Goal: Find specific page/section: Find specific page/section

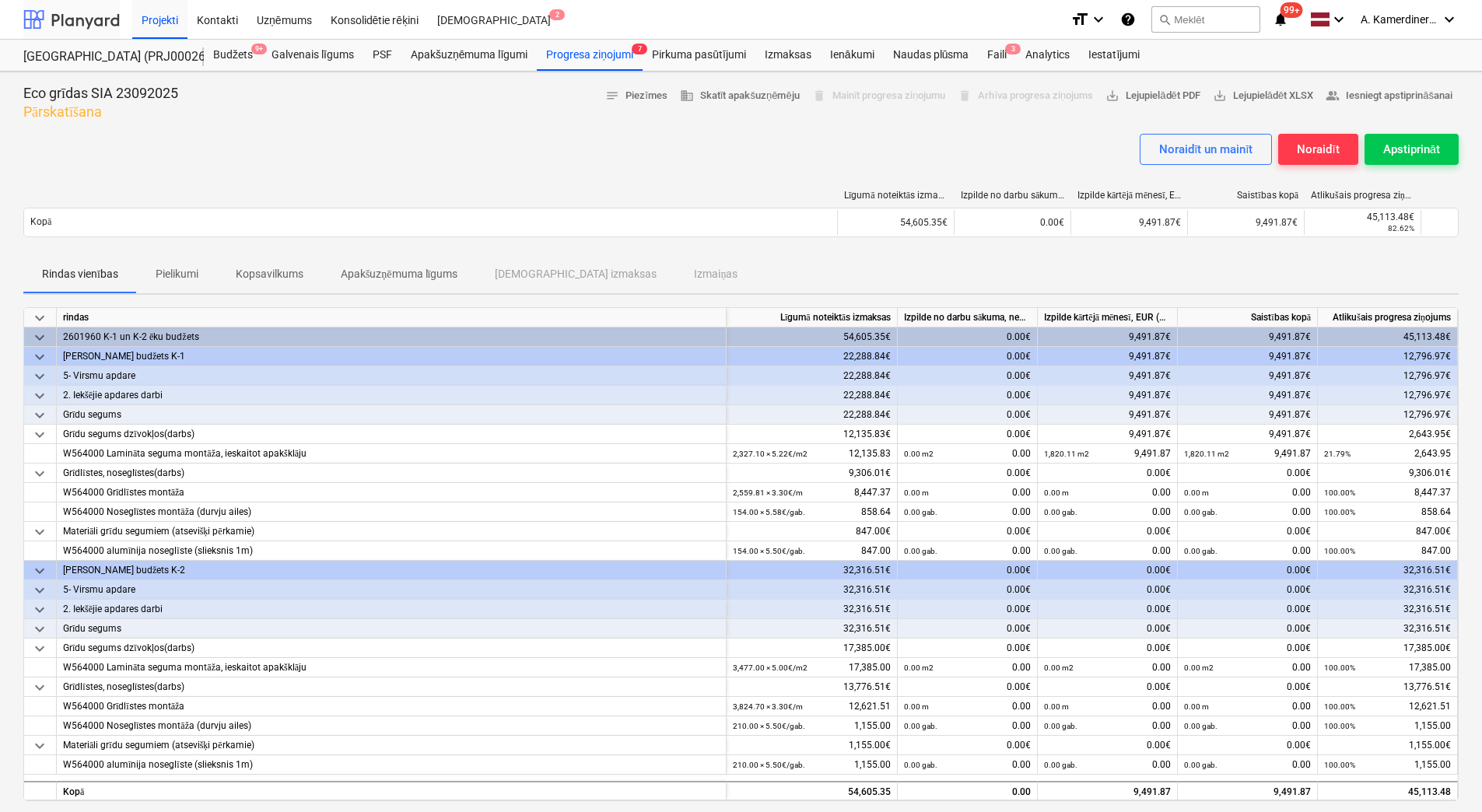
click at [56, 13] on div at bounding box center [72, 19] width 97 height 39
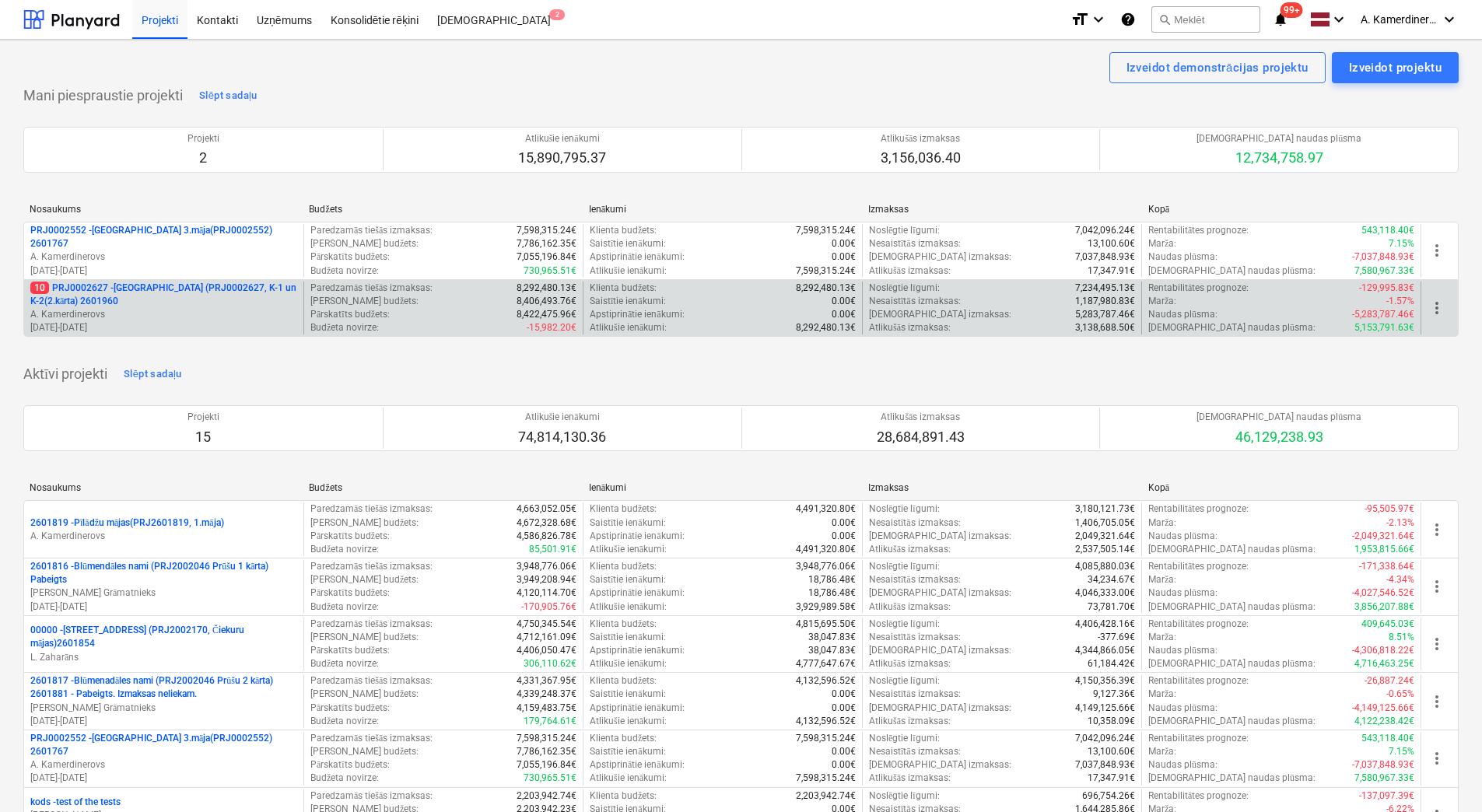
click at [174, 299] on p "10 PRJ0002627 - [GEOGRAPHIC_DATA] (PRJ0002627, K-1 un K-2(2.kārta) 2601960" at bounding box center [163, 294] width 267 height 26
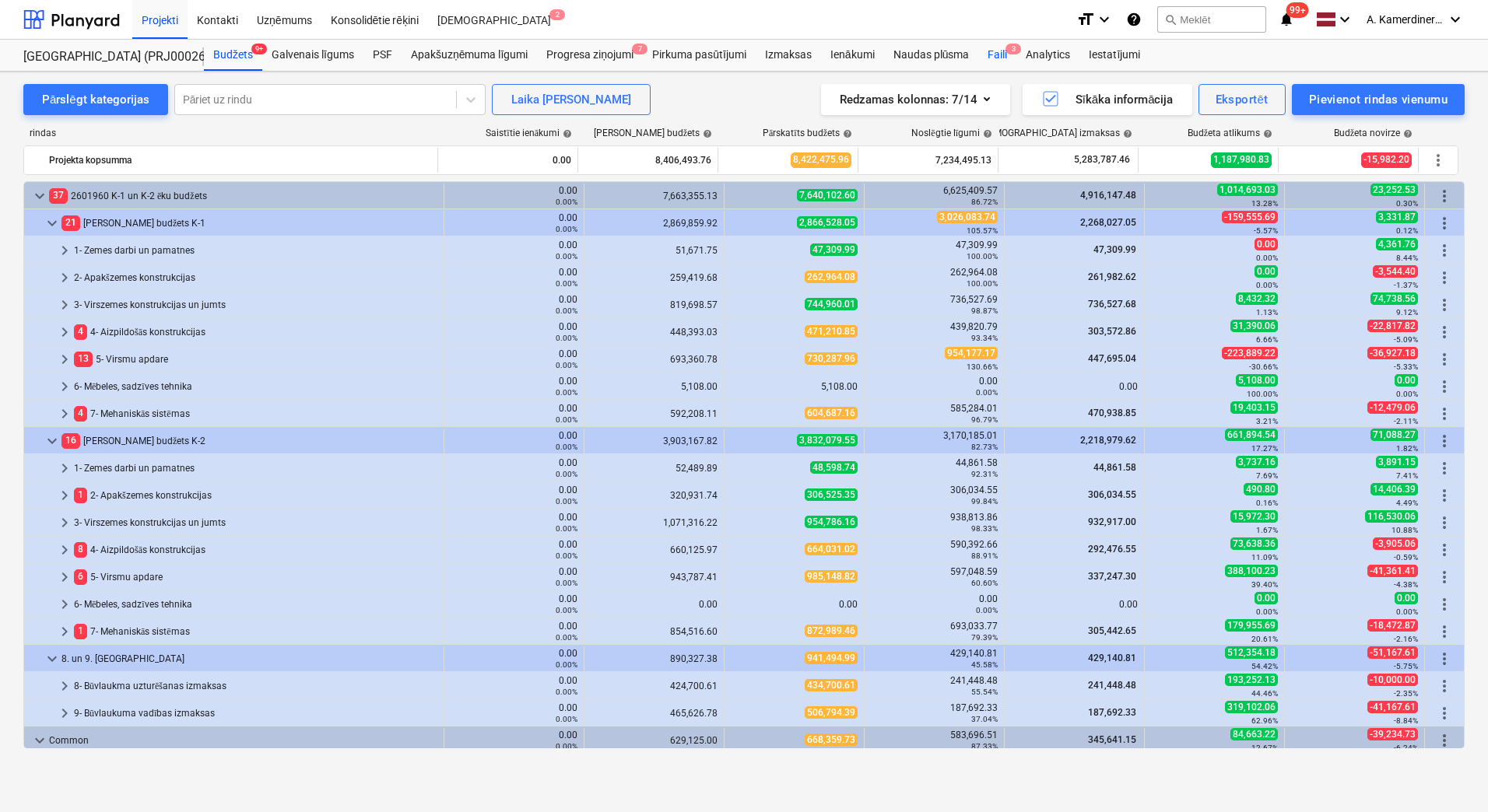
click at [992, 48] on div "Faili 3" at bounding box center [997, 55] width 38 height 31
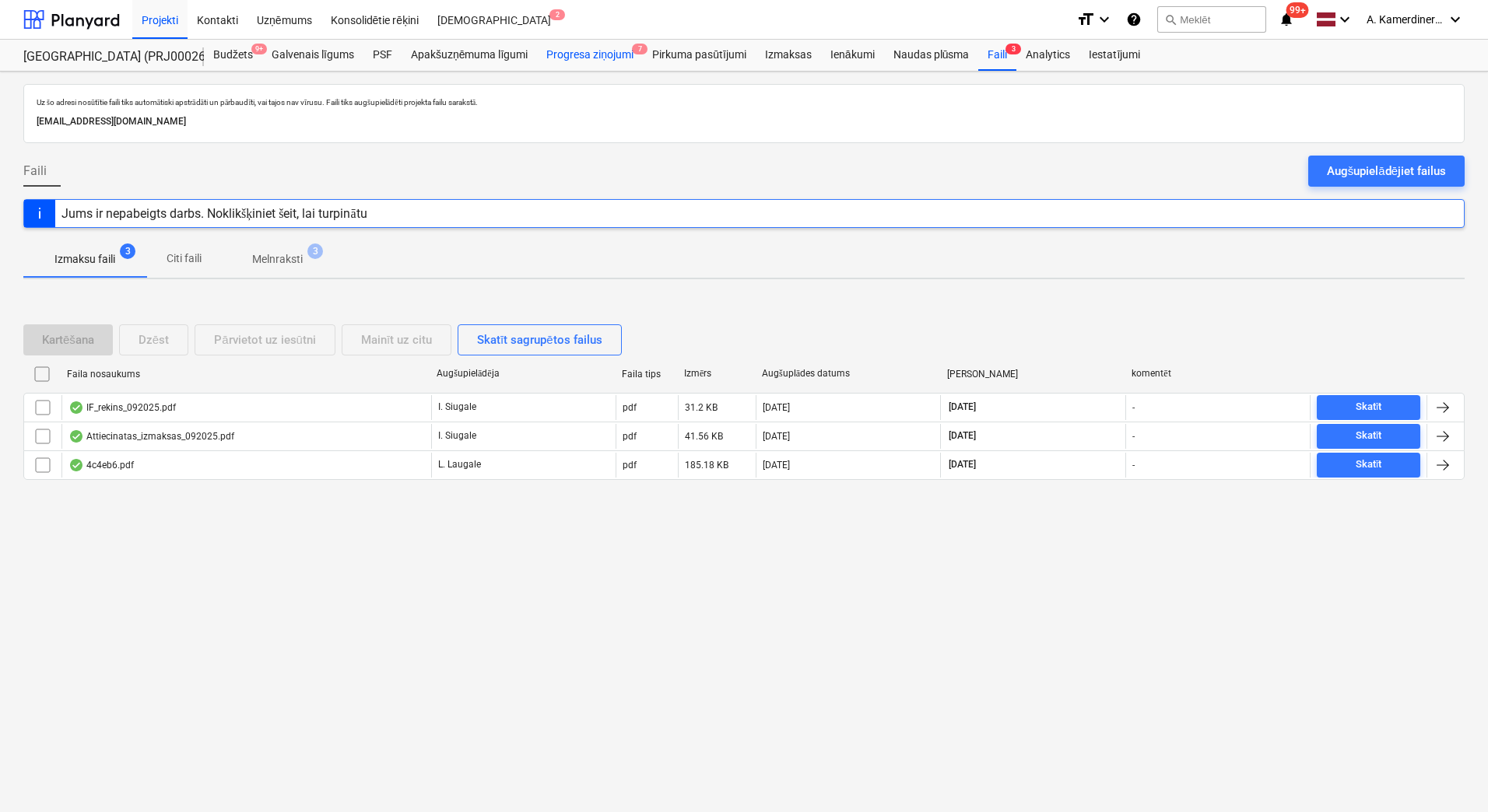
click at [590, 57] on div "Progresa ziņojumi 7" at bounding box center [590, 55] width 106 height 31
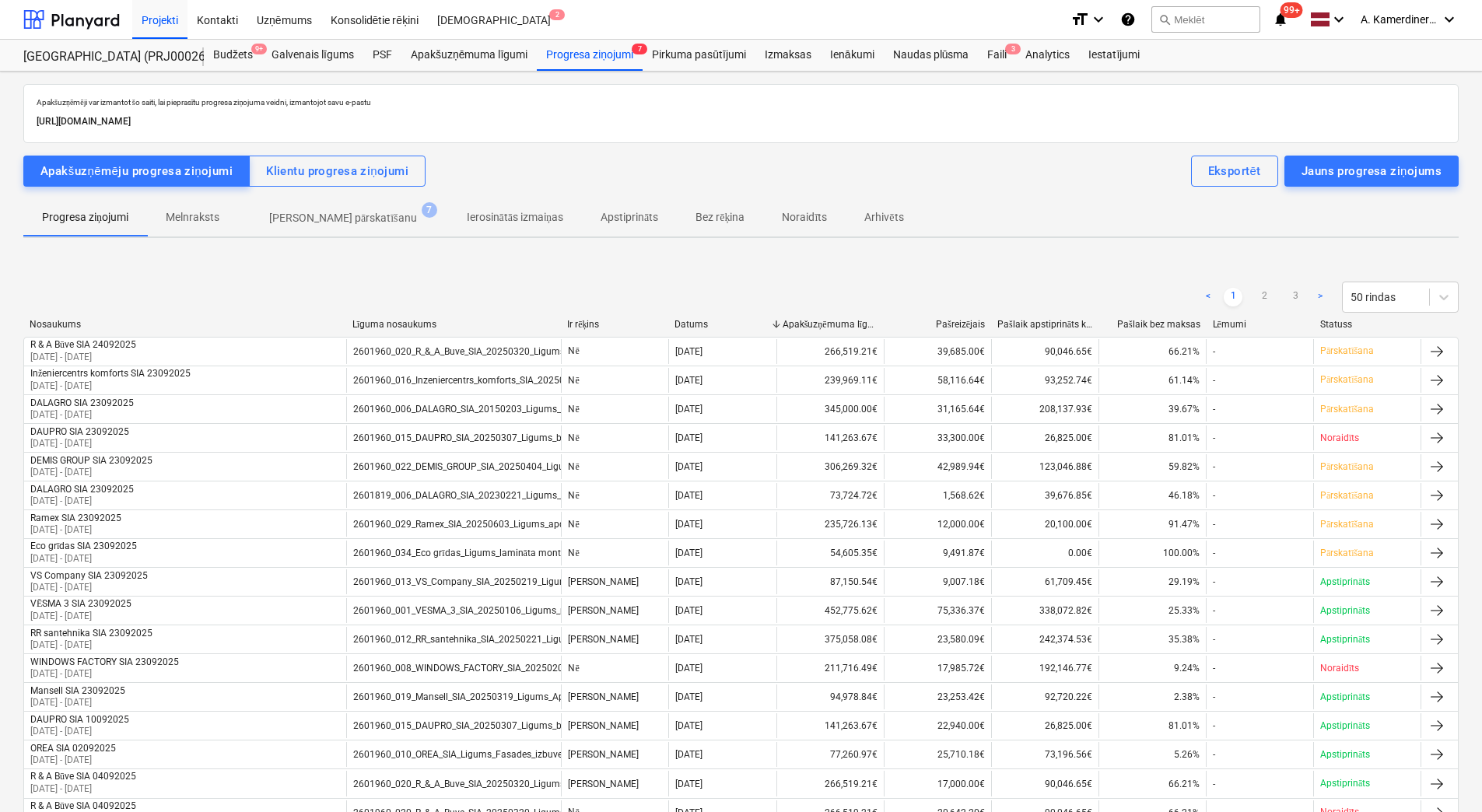
click at [322, 206] on span "[PERSON_NAME] pārskatīšanu 7" at bounding box center [343, 217] width 210 height 28
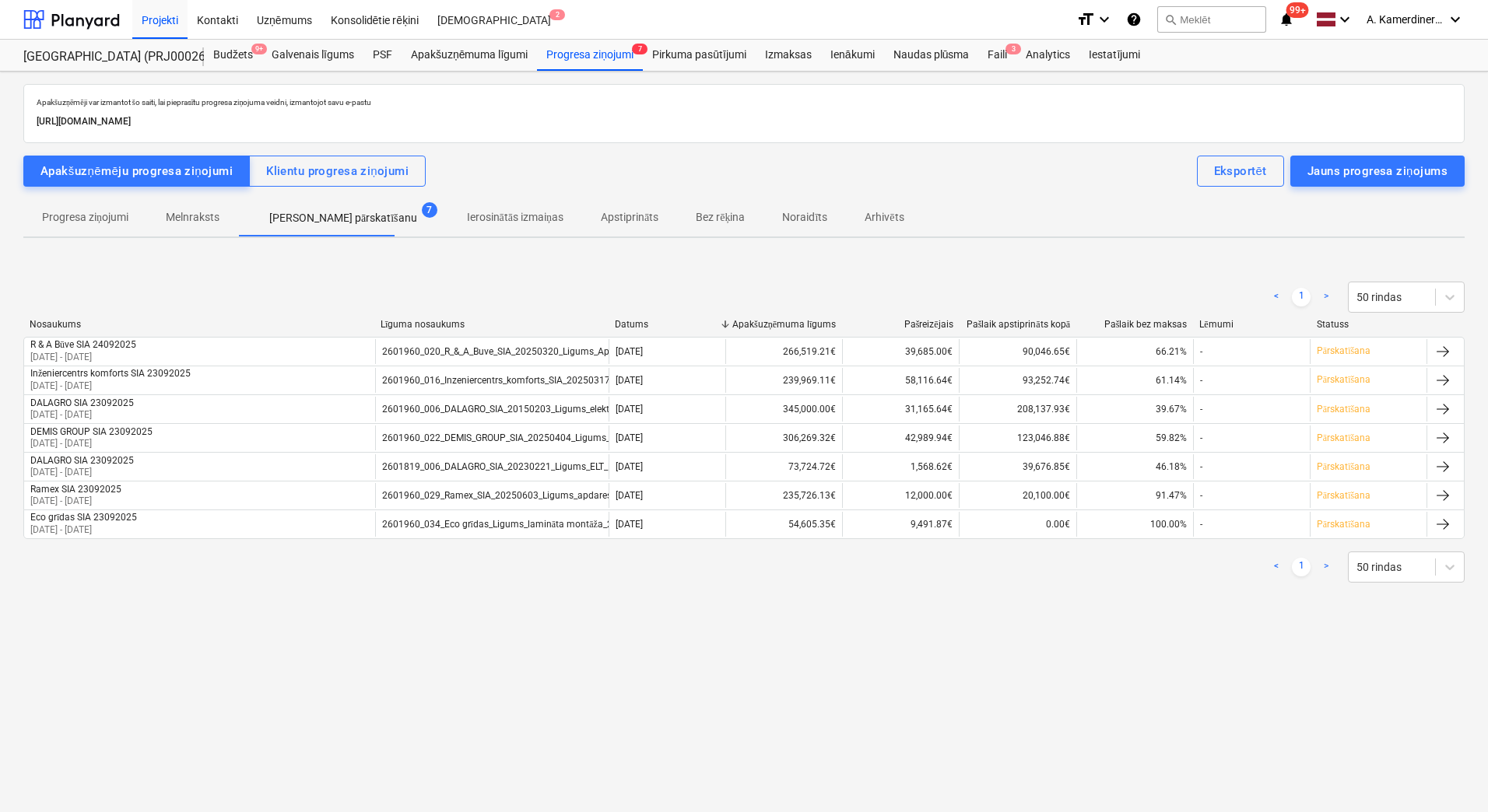
click at [585, 553] on div "< 1 > 50 rindas" at bounding box center [744, 567] width 1441 height 31
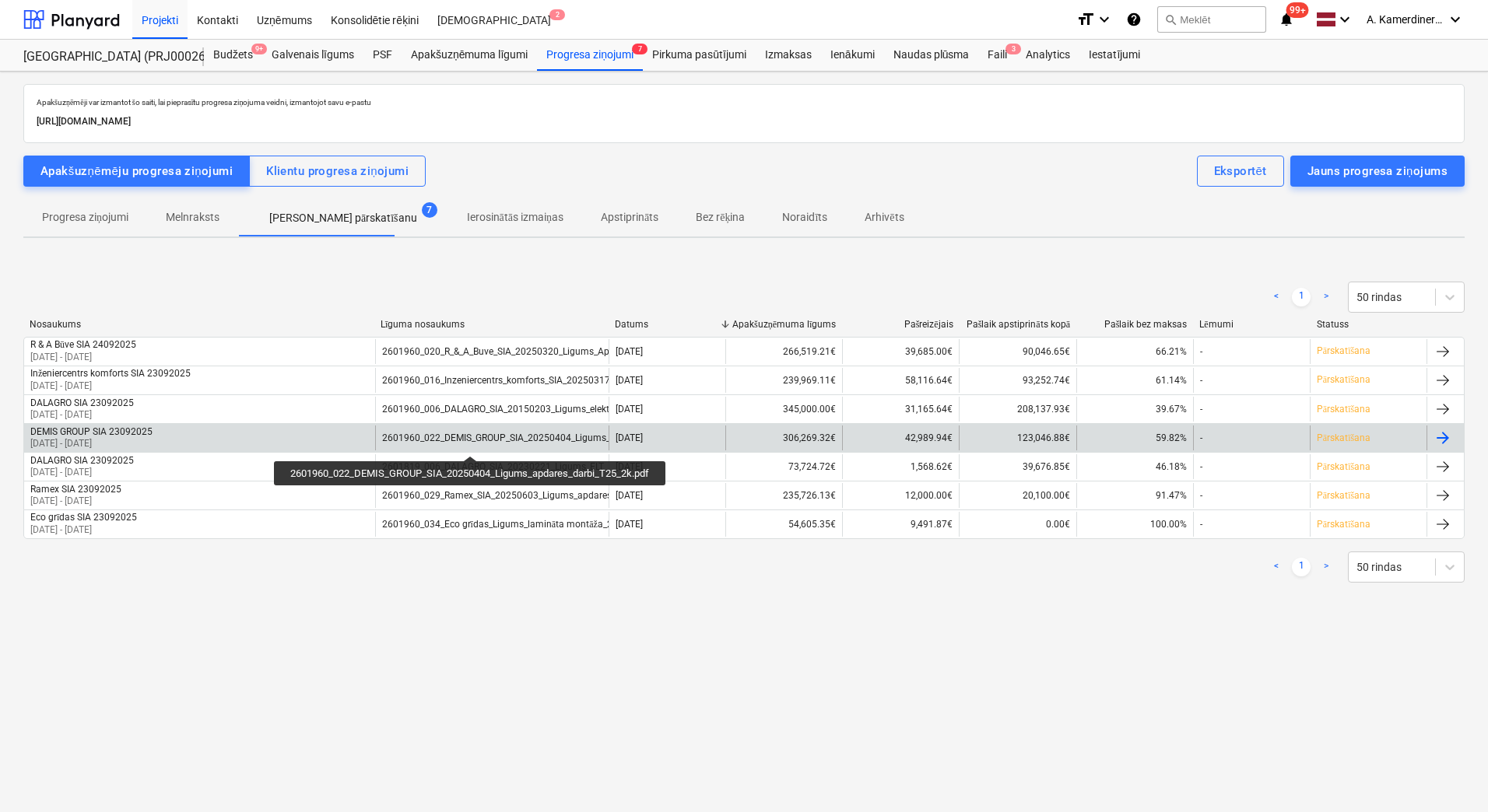
click at [473, 439] on div "2601960_022_DEMIS_GROUP_SIA_20250404_Ligums_apdares_darbi_T25_2k.pdf" at bounding box center [551, 437] width 339 height 11
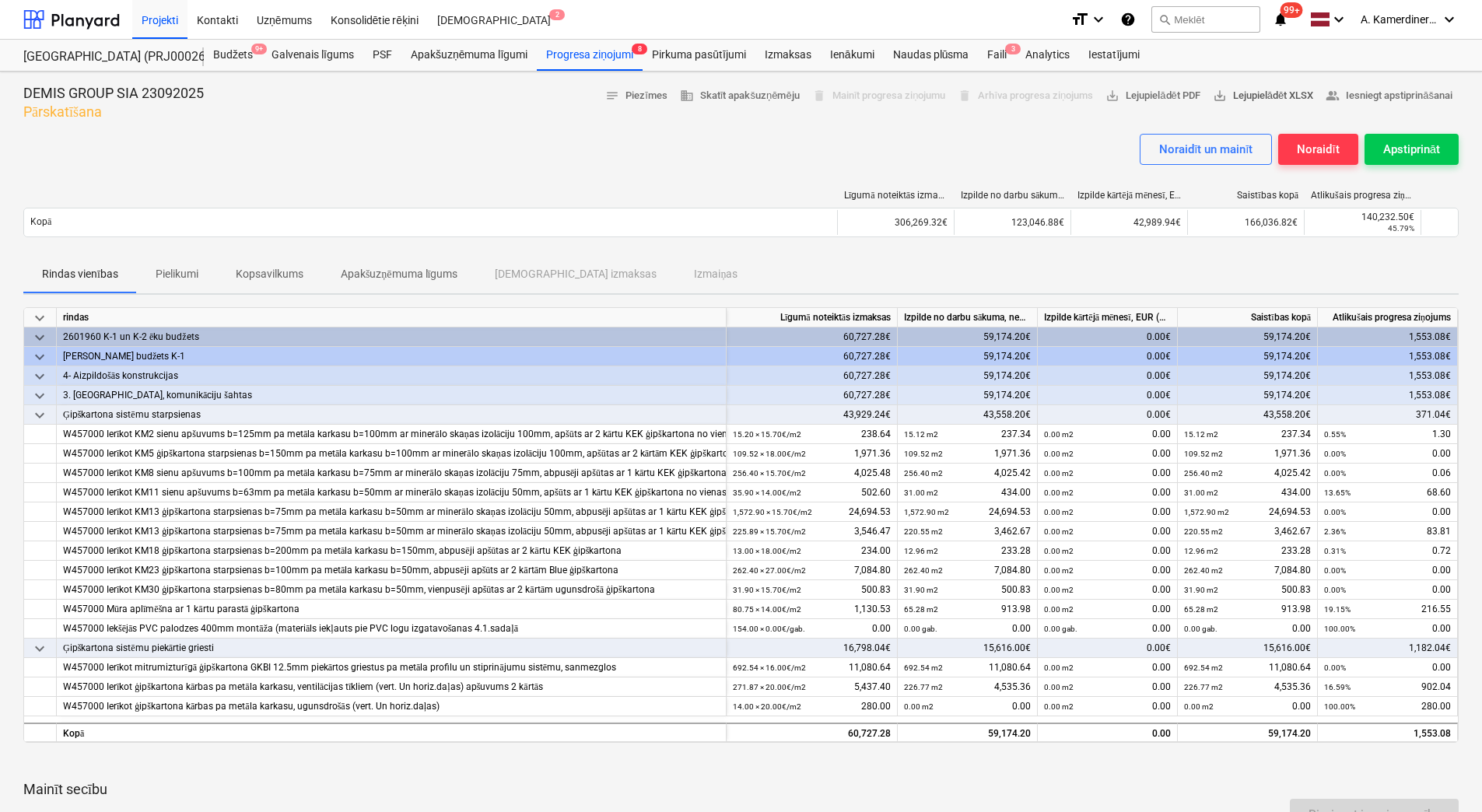
click at [1278, 90] on span "save_alt Lejupielādēt XLSX" at bounding box center [1263, 95] width 100 height 18
drag, startPoint x: 1474, startPoint y: 115, endPoint x: 1454, endPoint y: 110, distance: 20.6
click at [564, 56] on div "Progresa ziņojumi 8" at bounding box center [590, 55] width 106 height 31
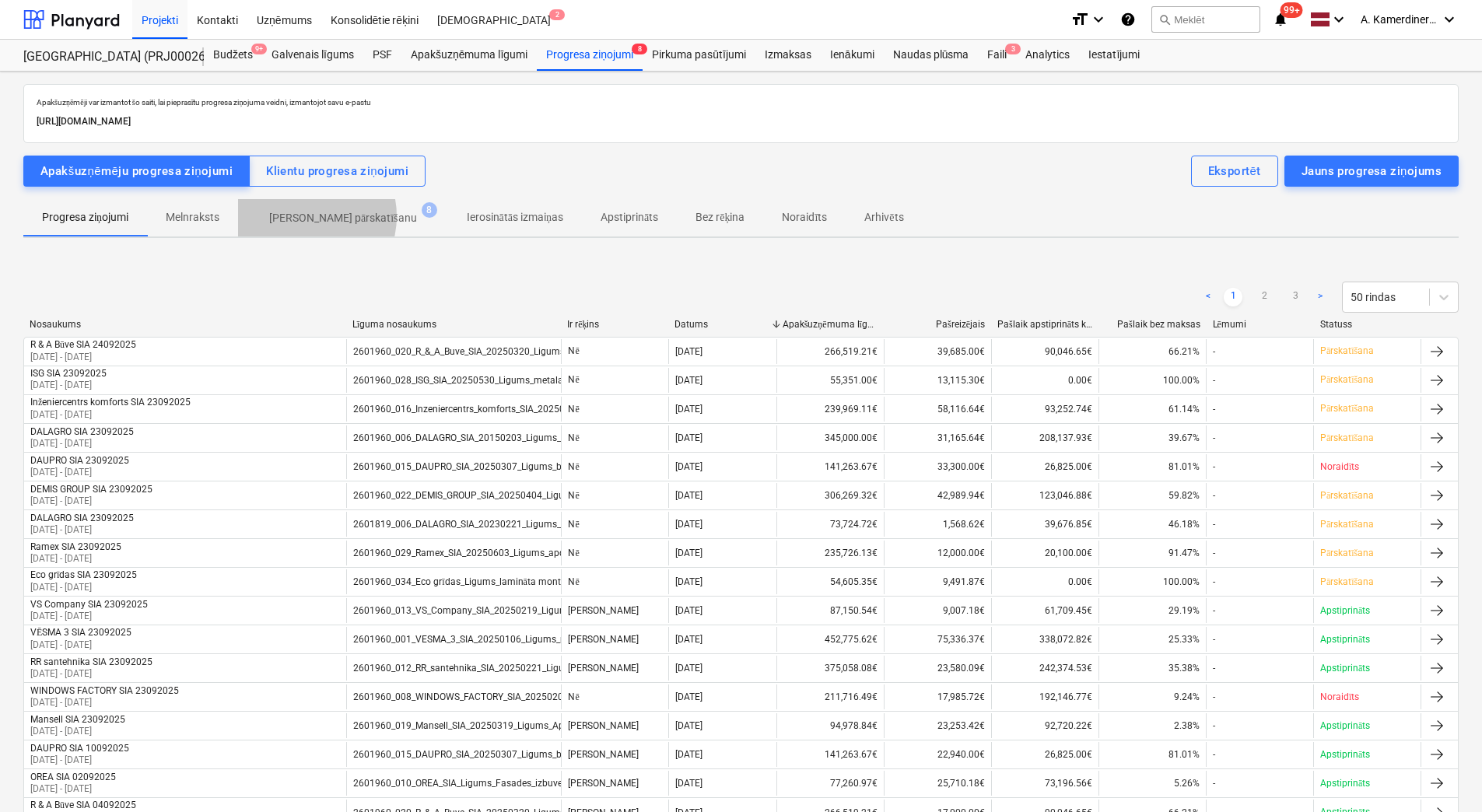
click at [303, 216] on p "Gaida pārskatīšanu" at bounding box center [343, 217] width 147 height 16
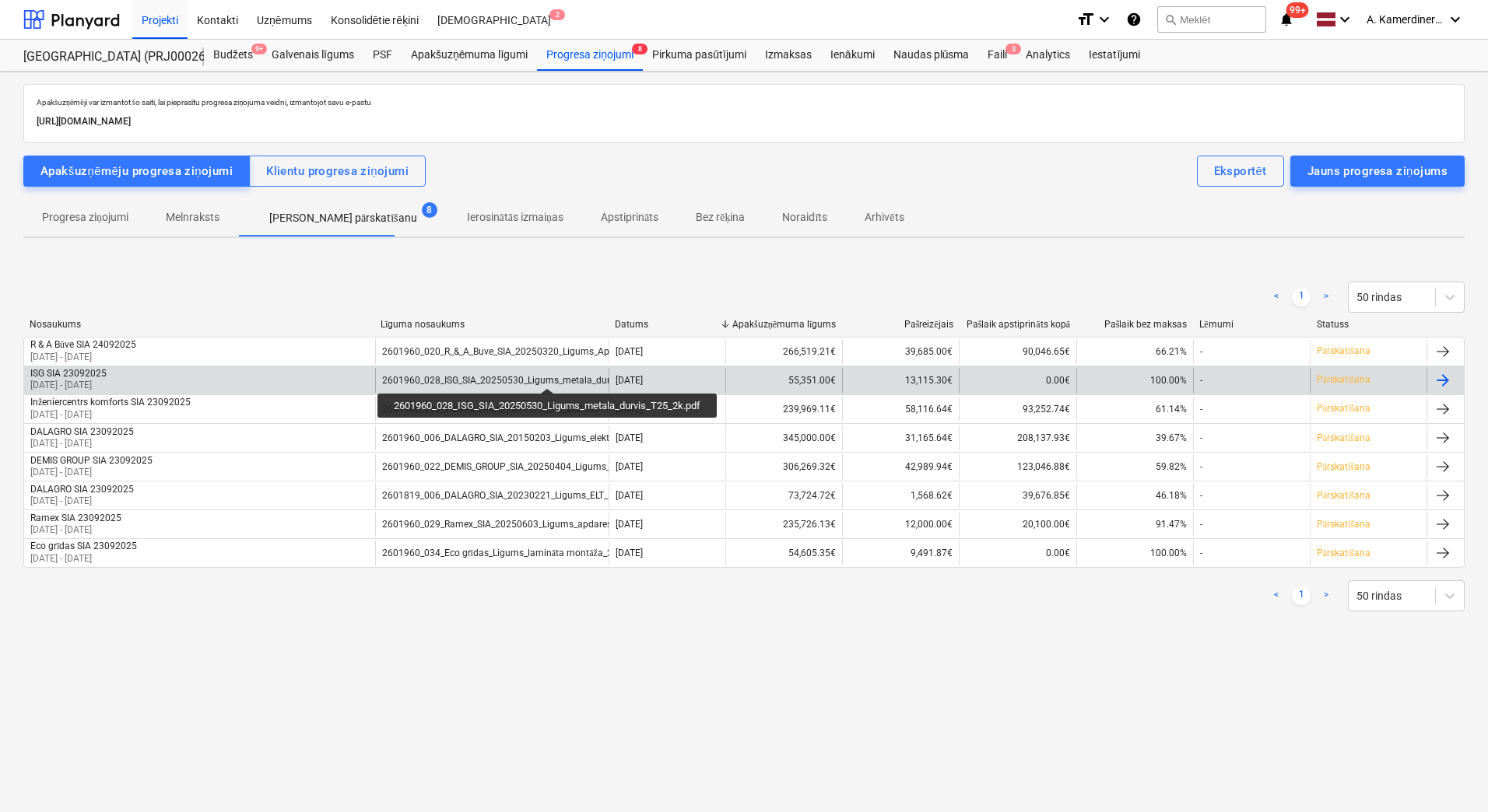
click at [549, 375] on div "2601960_028_ISG_SIA_20250530_Ligums_metala_durvis_T25_2k.pdf" at bounding box center [527, 380] width 290 height 11
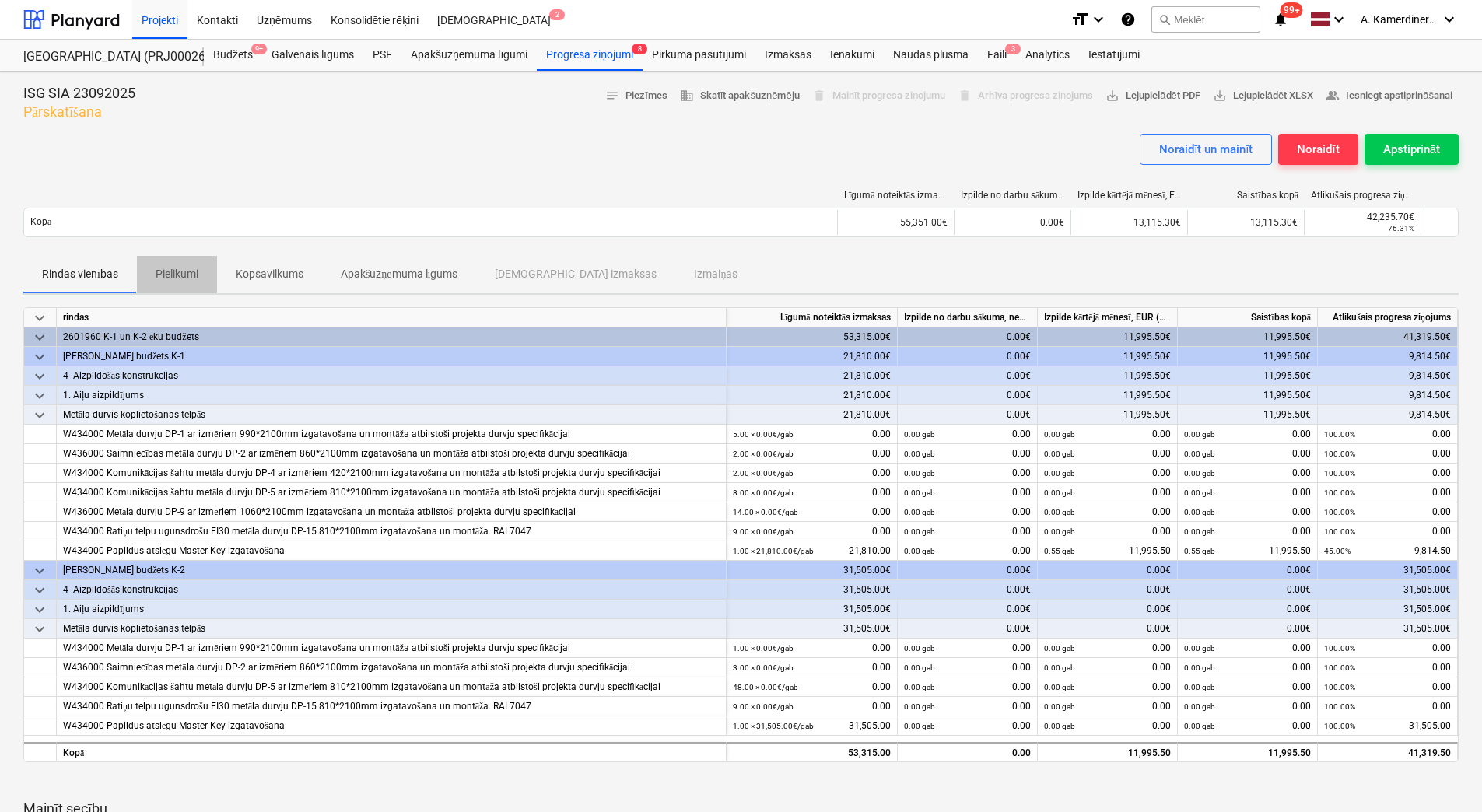
click at [174, 278] on p "Pielikumi" at bounding box center [177, 274] width 43 height 16
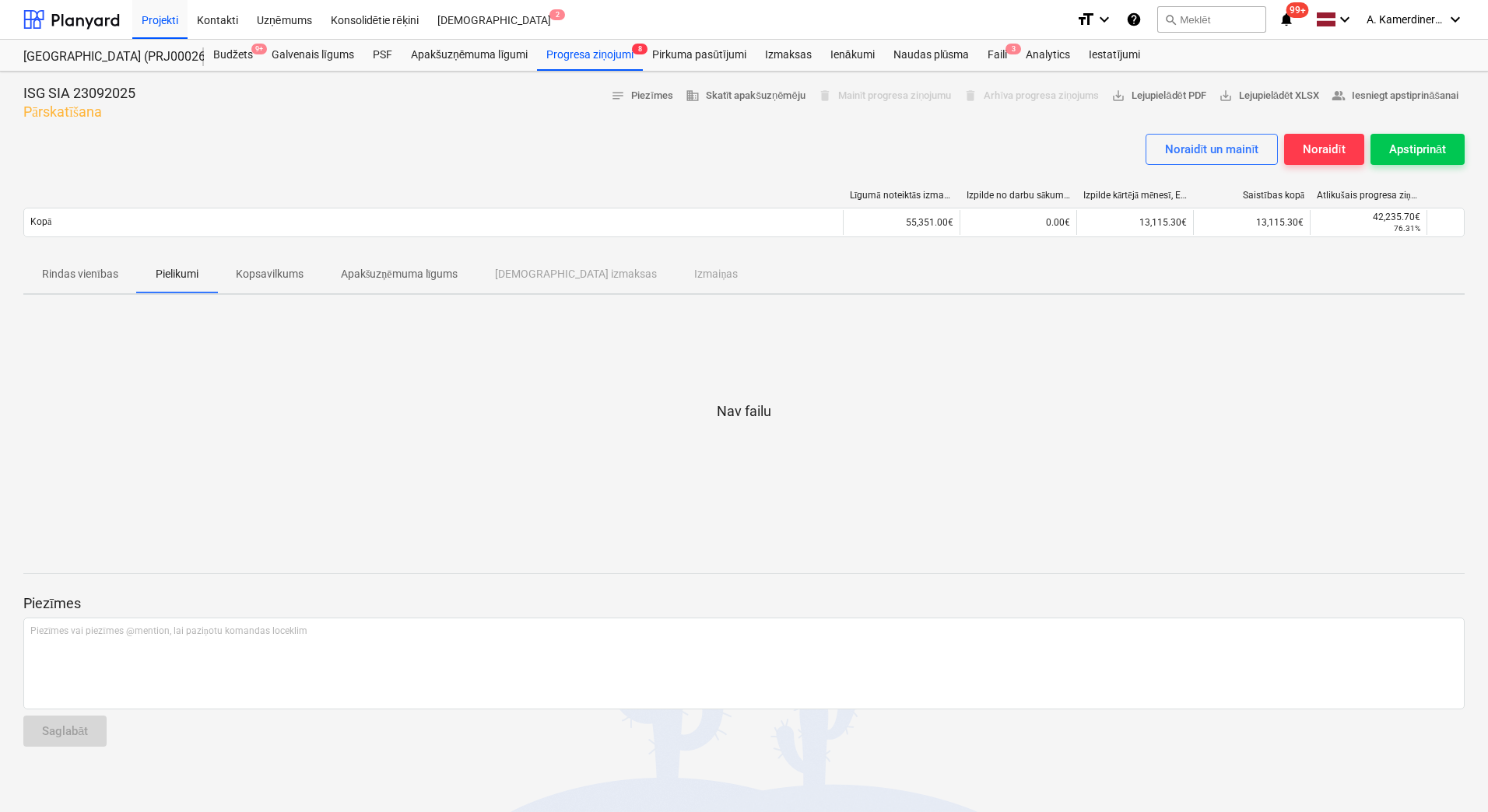
click at [112, 274] on p "Rindas vienības" at bounding box center [80, 274] width 77 height 16
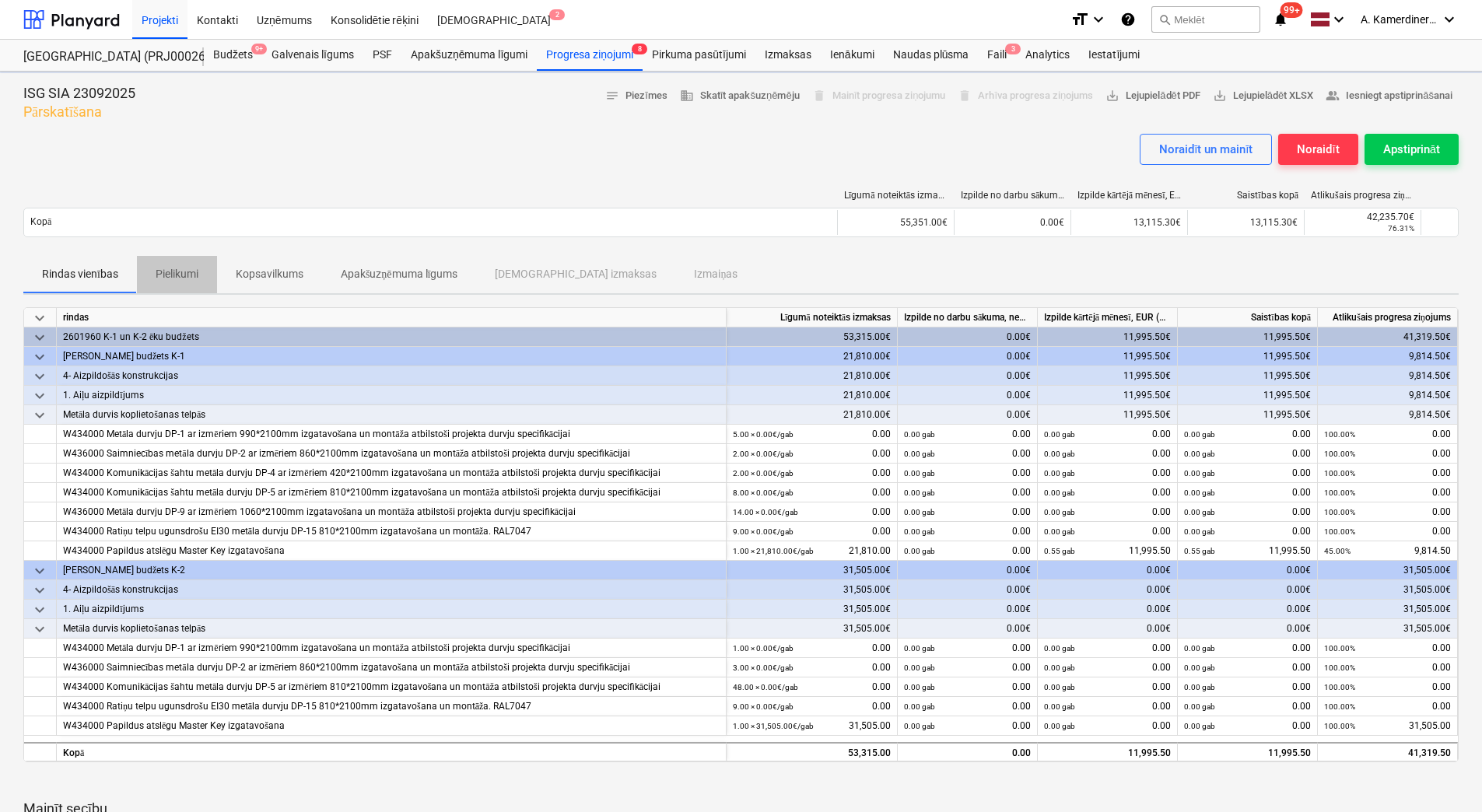
click at [169, 274] on p "Pielikumi" at bounding box center [177, 274] width 43 height 16
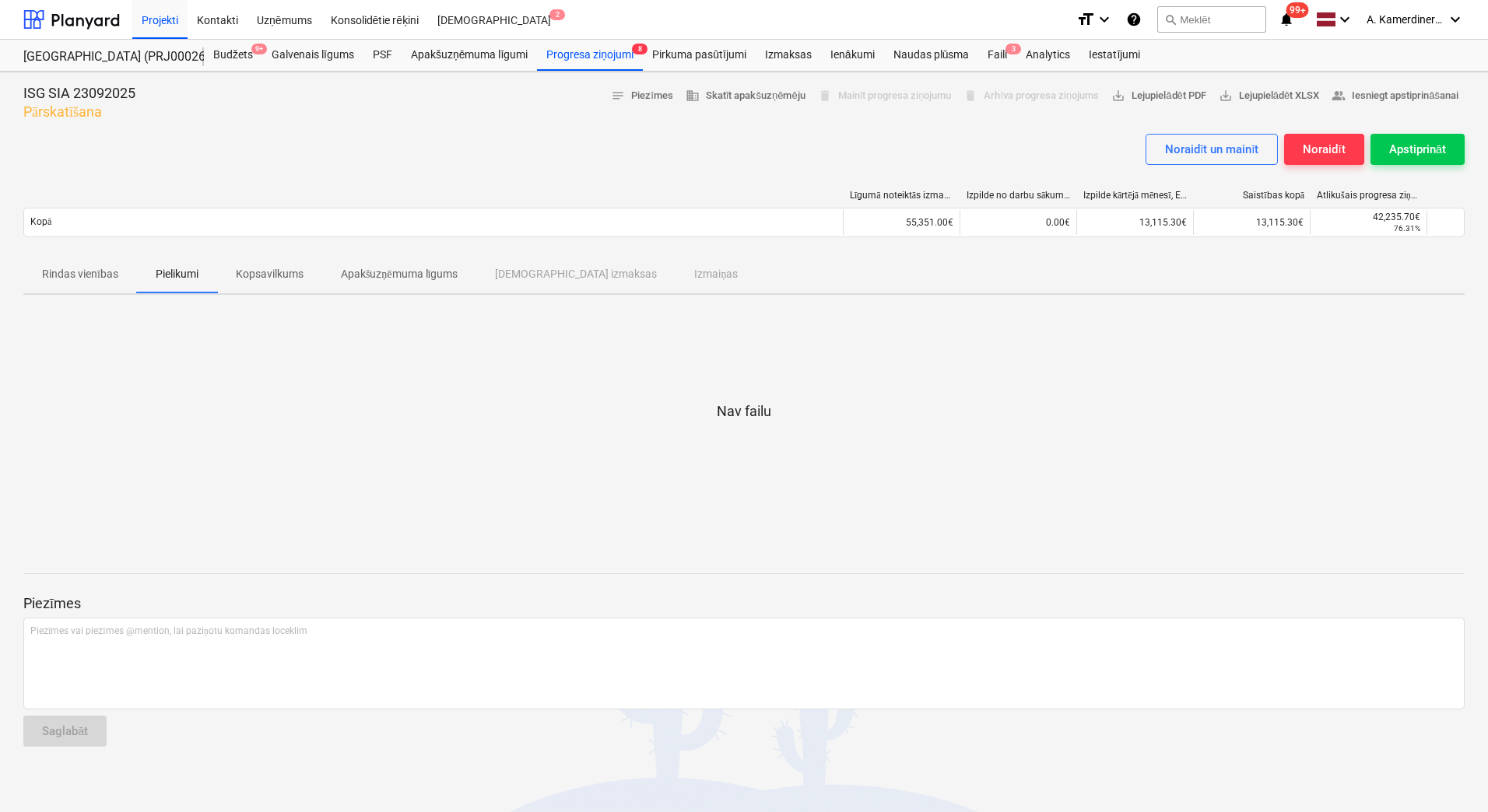
click at [275, 275] on p "Kopsavilkums" at bounding box center [270, 274] width 67 height 16
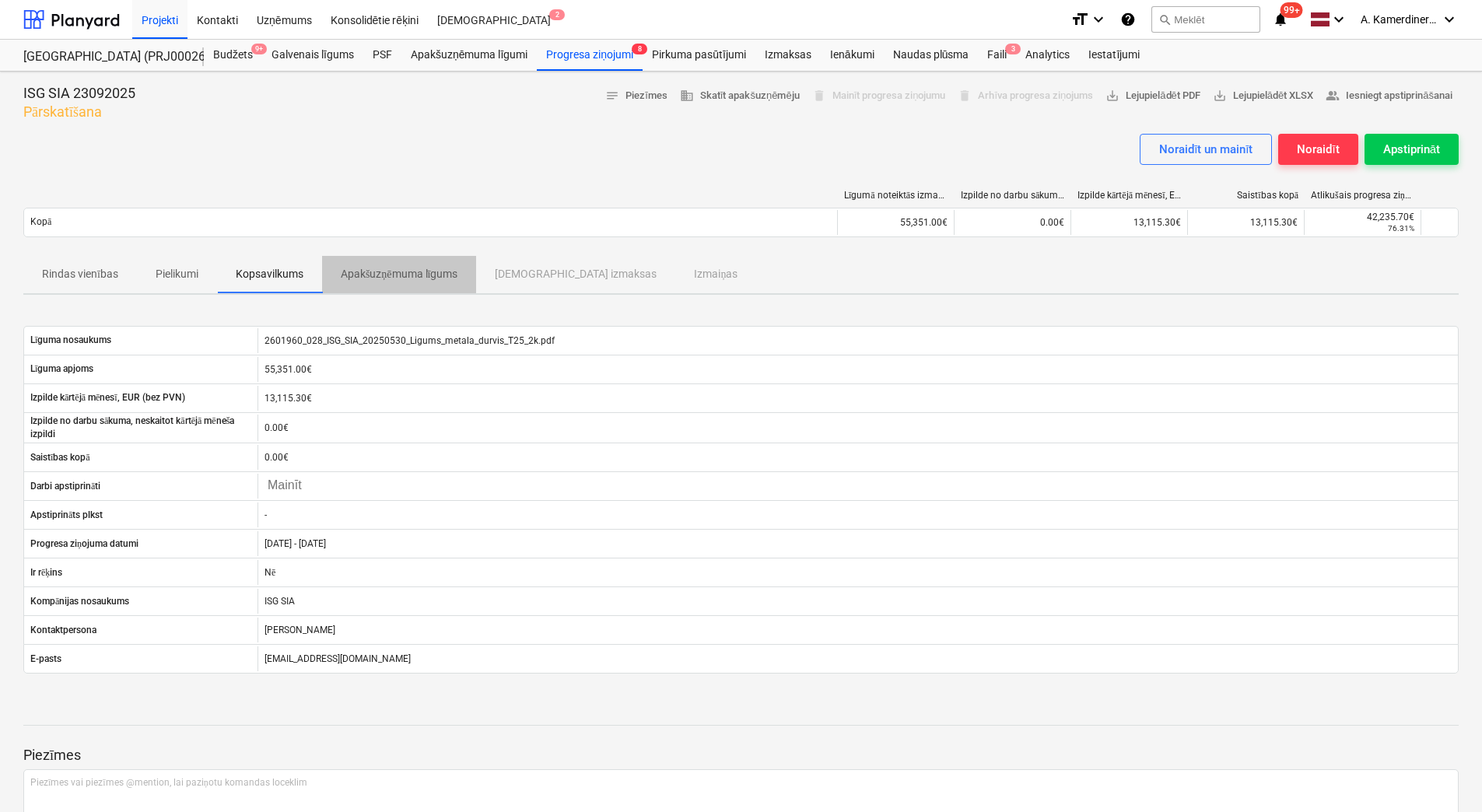
click at [368, 278] on p "Apakšuzņēmuma līgums" at bounding box center [399, 274] width 117 height 16
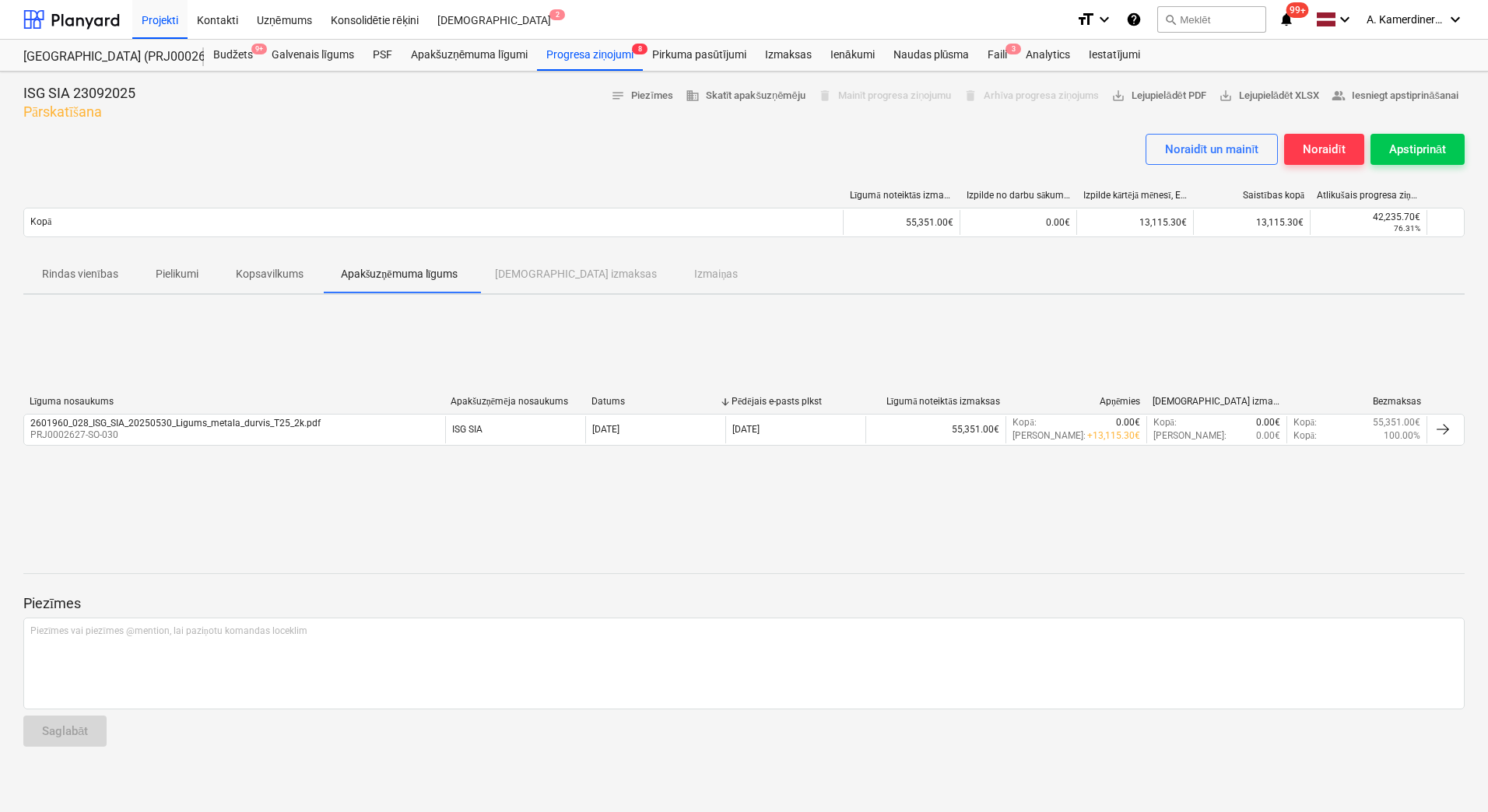
click at [289, 276] on p "Kopsavilkums" at bounding box center [270, 274] width 67 height 16
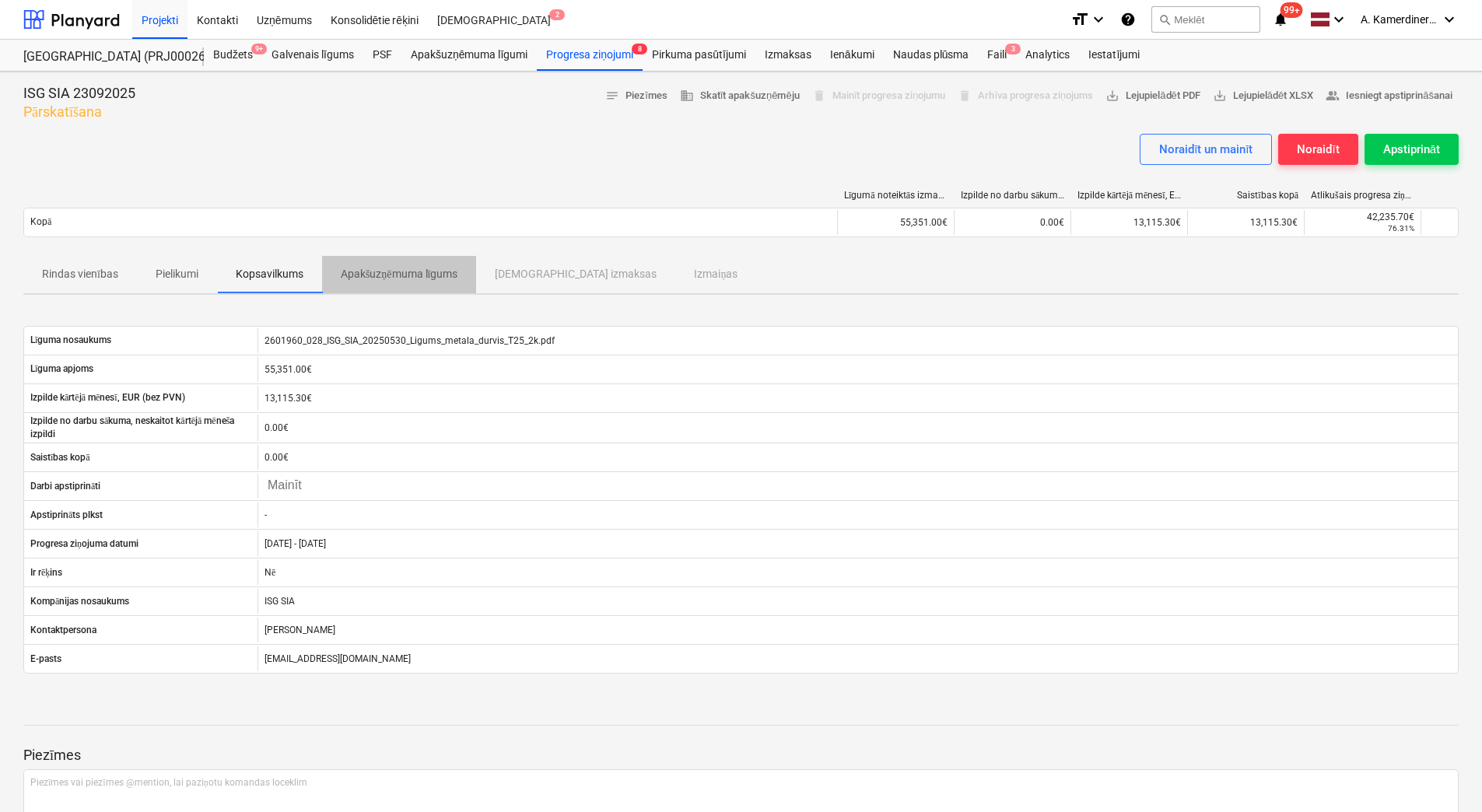
click at [377, 279] on p "Apakšuzņēmuma līgums" at bounding box center [399, 274] width 117 height 16
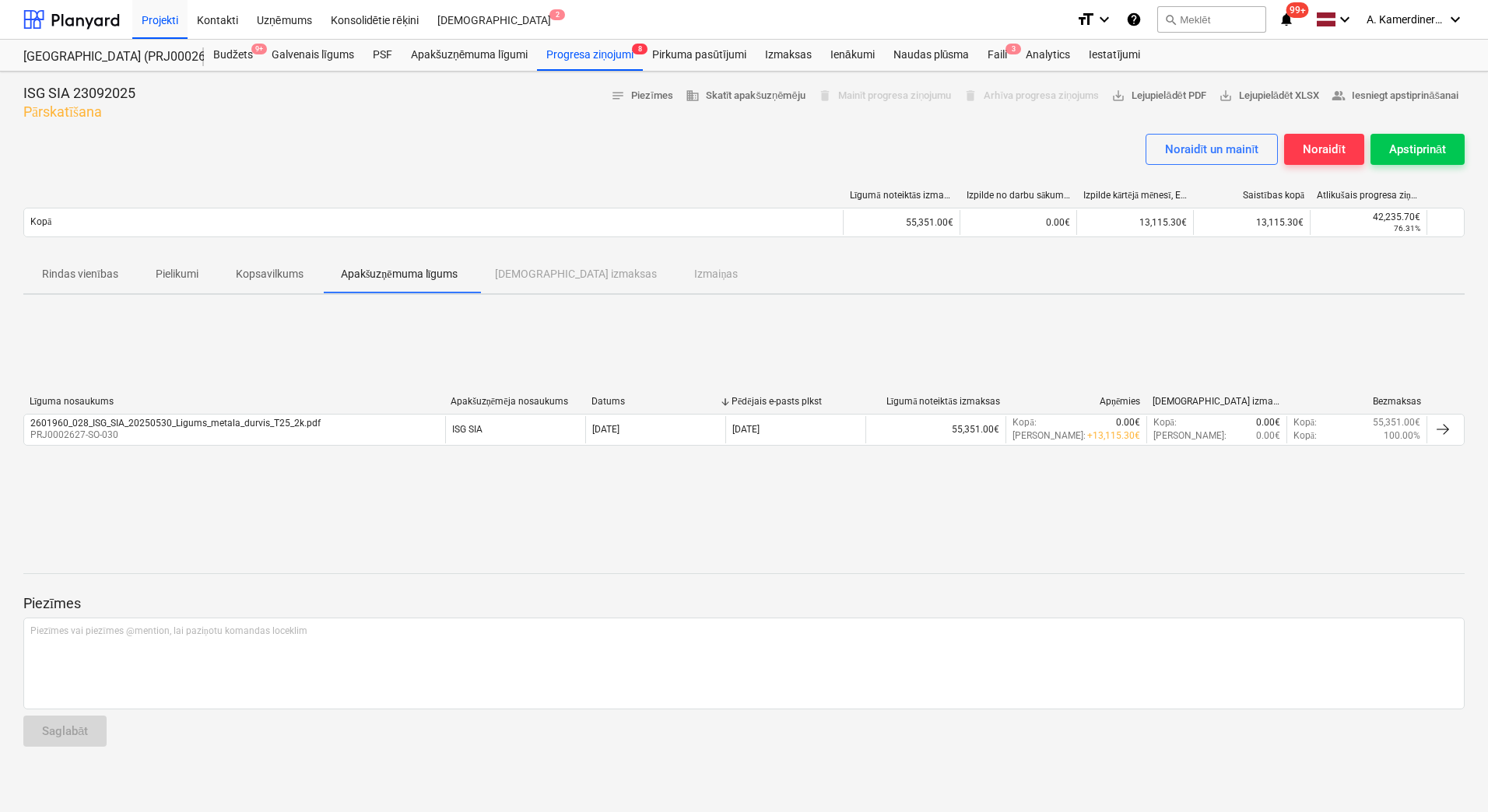
click at [539, 275] on div "Rindas vienības Pielikumi Kopsavilkums Apakšuzņēmuma līgums Saistītās izmaksas …" at bounding box center [744, 275] width 1441 height 37
click at [123, 270] on span "Rindas vienības" at bounding box center [80, 274] width 114 height 25
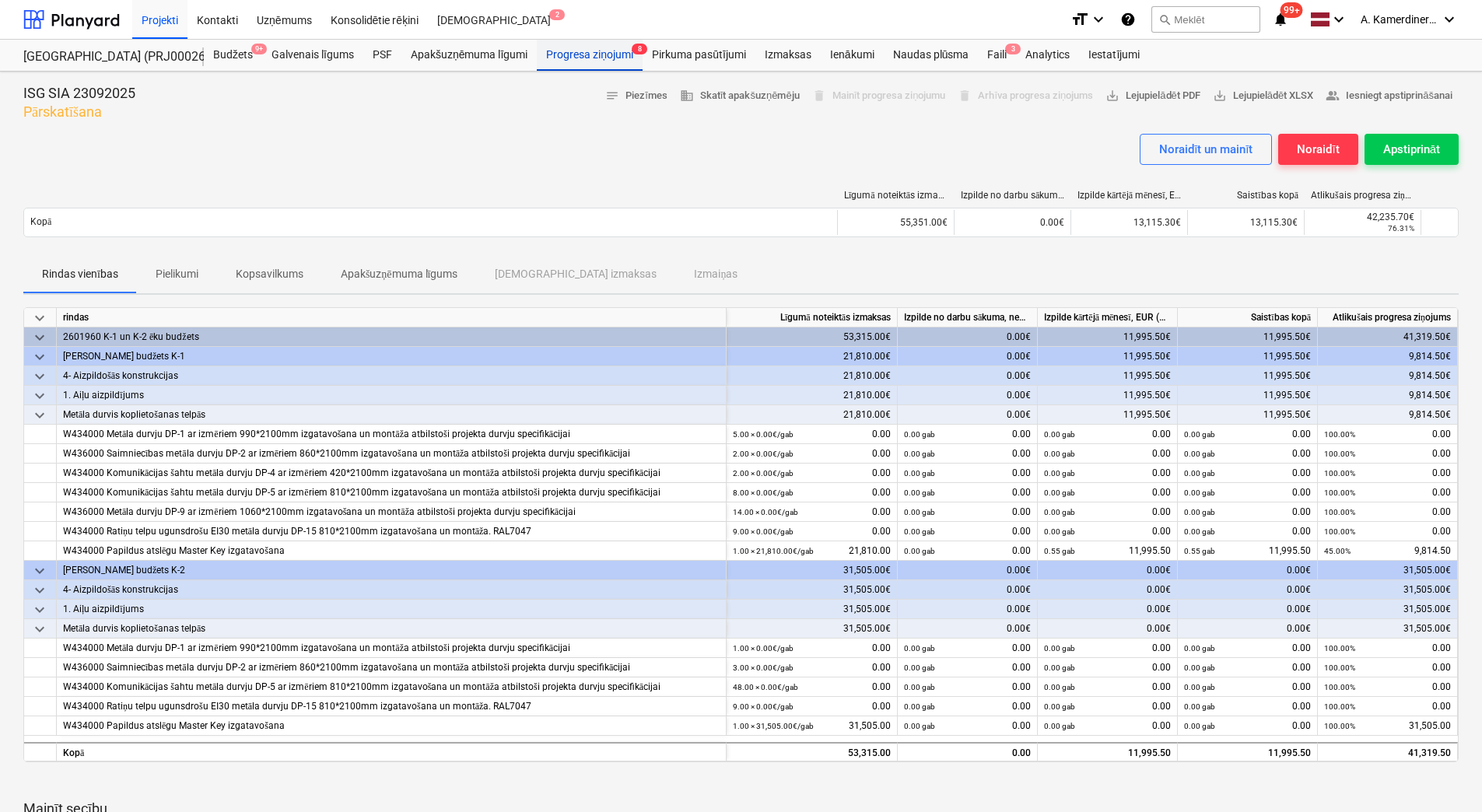
click at [613, 52] on div "Progresa ziņojumi 8" at bounding box center [590, 55] width 106 height 31
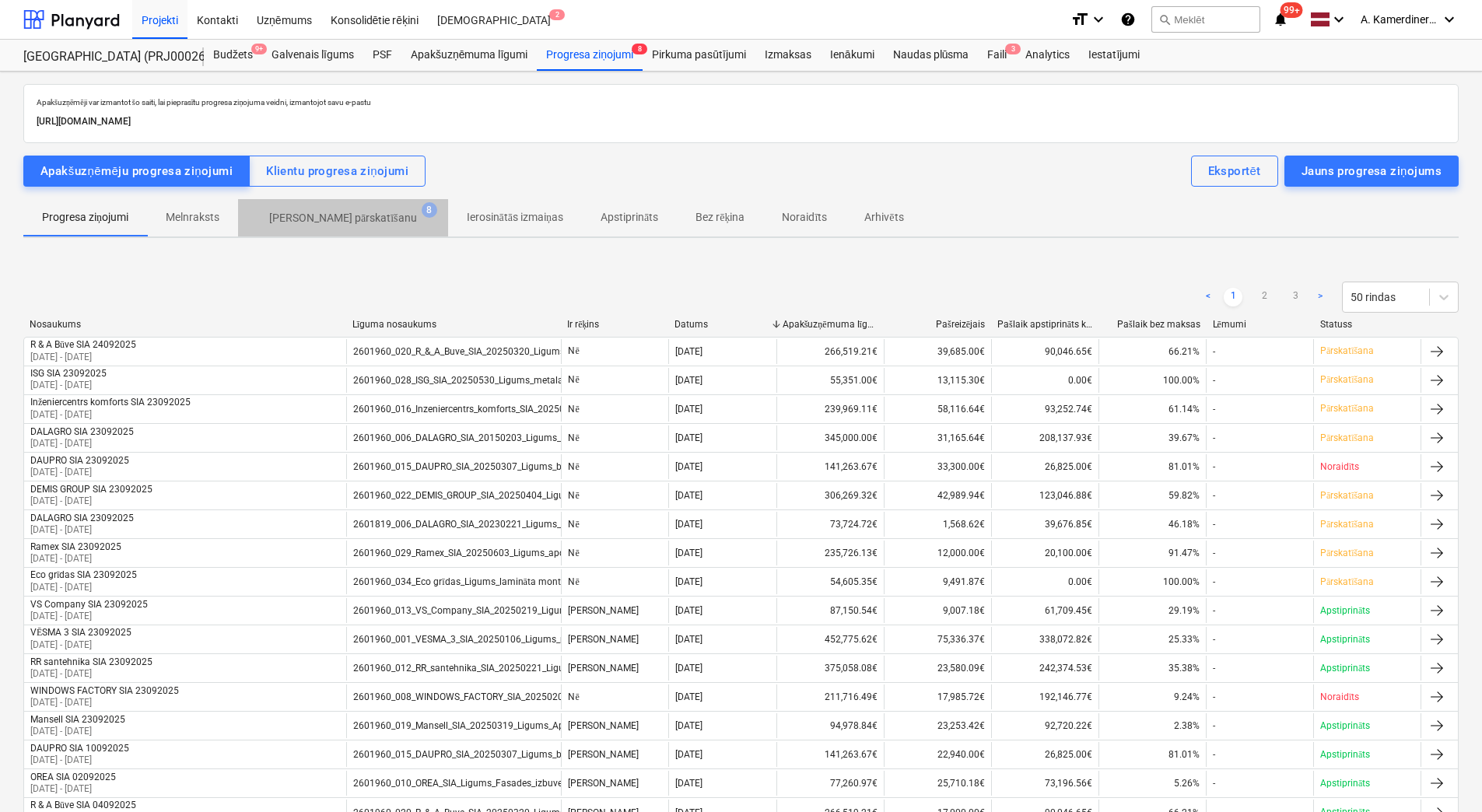
click at [351, 218] on p "Gaida pārskatīšanu" at bounding box center [343, 217] width 147 height 16
